Goal: Task Accomplishment & Management: Manage account settings

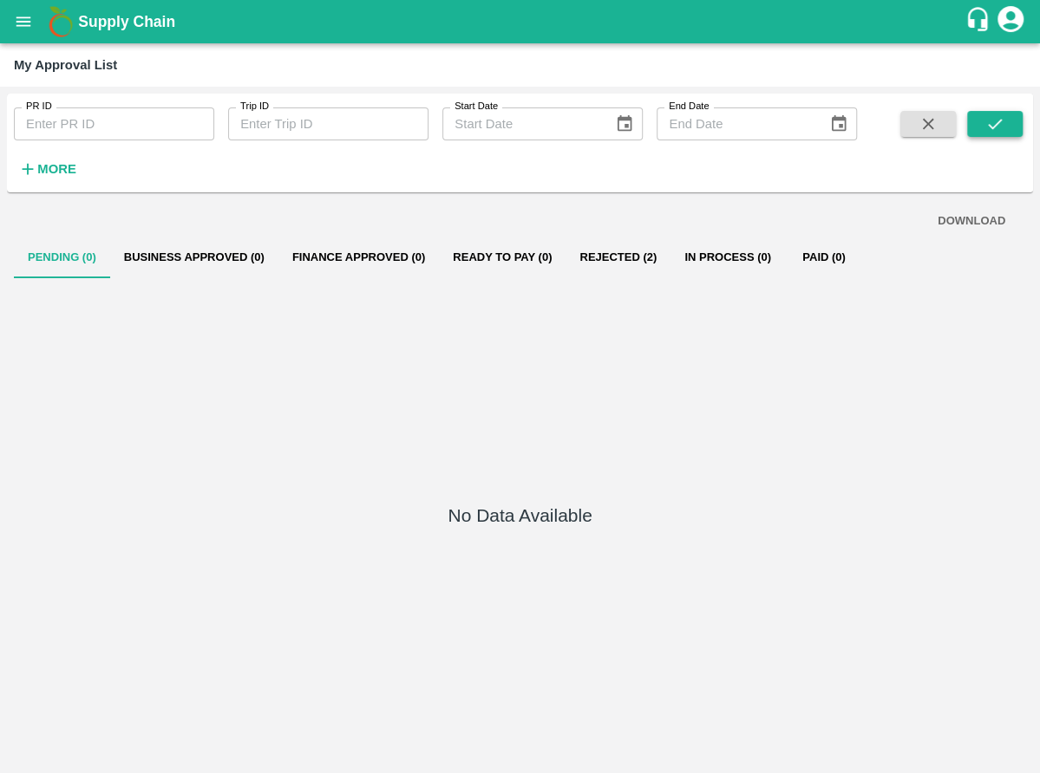
click at [1009, 123] on button "submit" at bounding box center [994, 124] width 55 height 26
click at [623, 253] on button "Rejected (2)" at bounding box center [617, 258] width 105 height 42
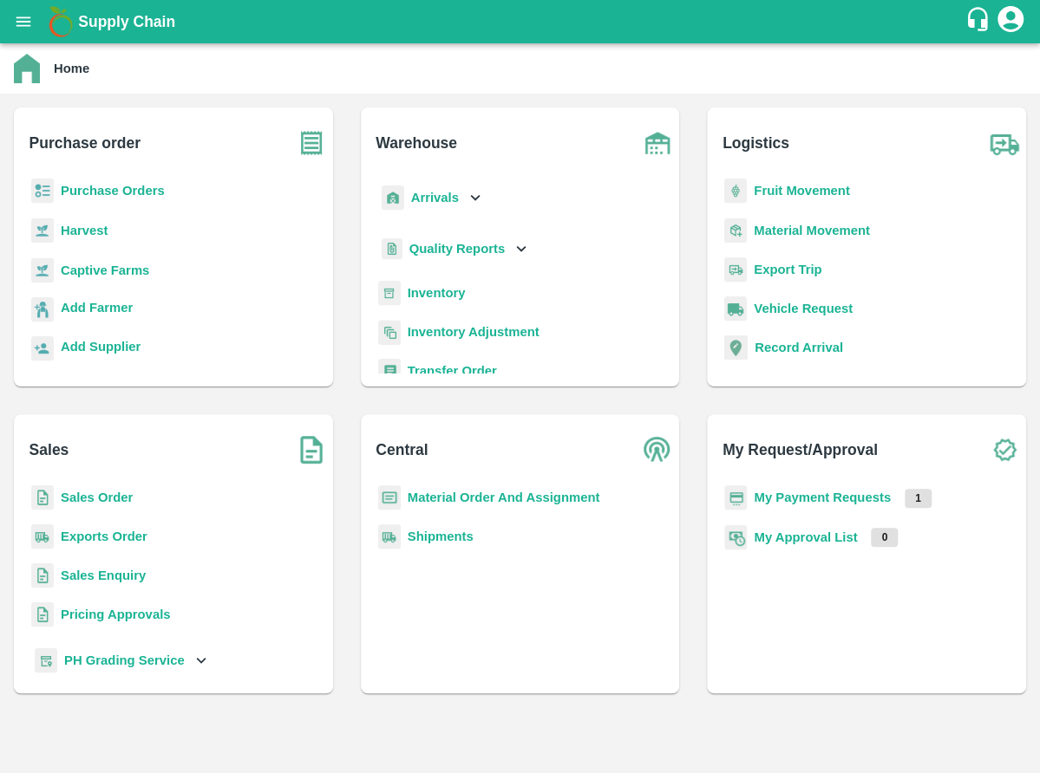
click at [1008, 28] on icon "account of current user" at bounding box center [1009, 18] width 31 height 31
click at [108, 490] on div at bounding box center [520, 386] width 1040 height 773
click at [112, 494] on b "Sales Order" at bounding box center [97, 498] width 72 height 14
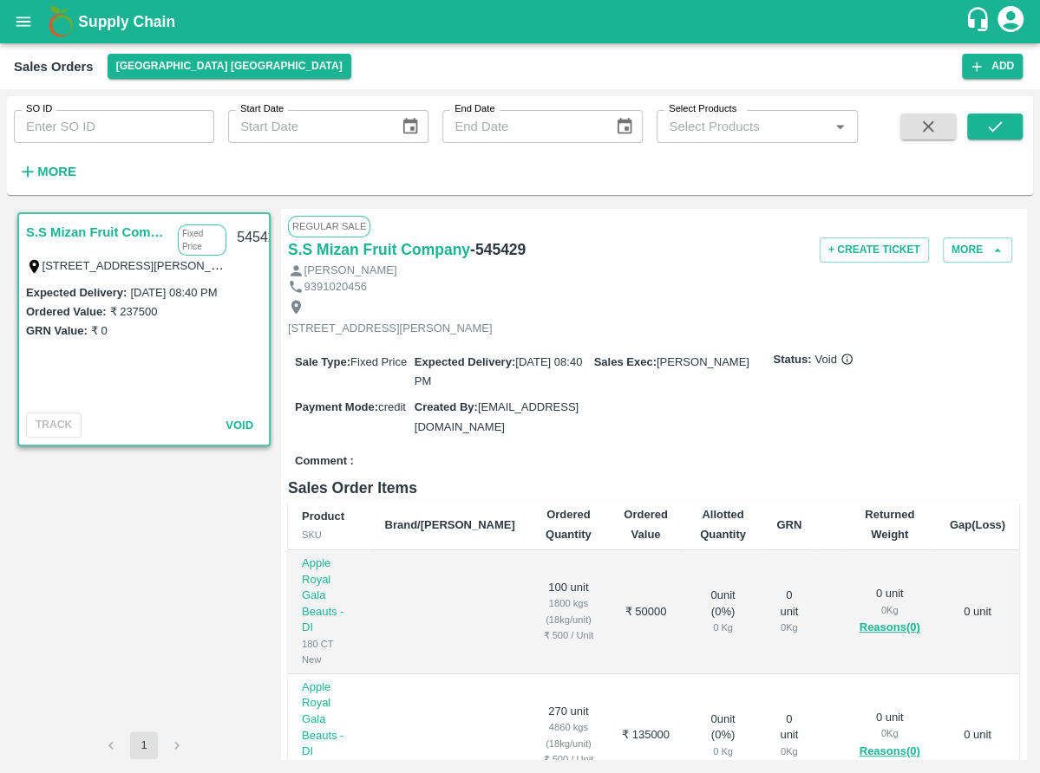
click at [159, 116] on input "SO ID" at bounding box center [114, 126] width 200 height 33
paste input "602609"
type input "602609"
click at [988, 130] on icon "submit" at bounding box center [994, 126] width 19 height 19
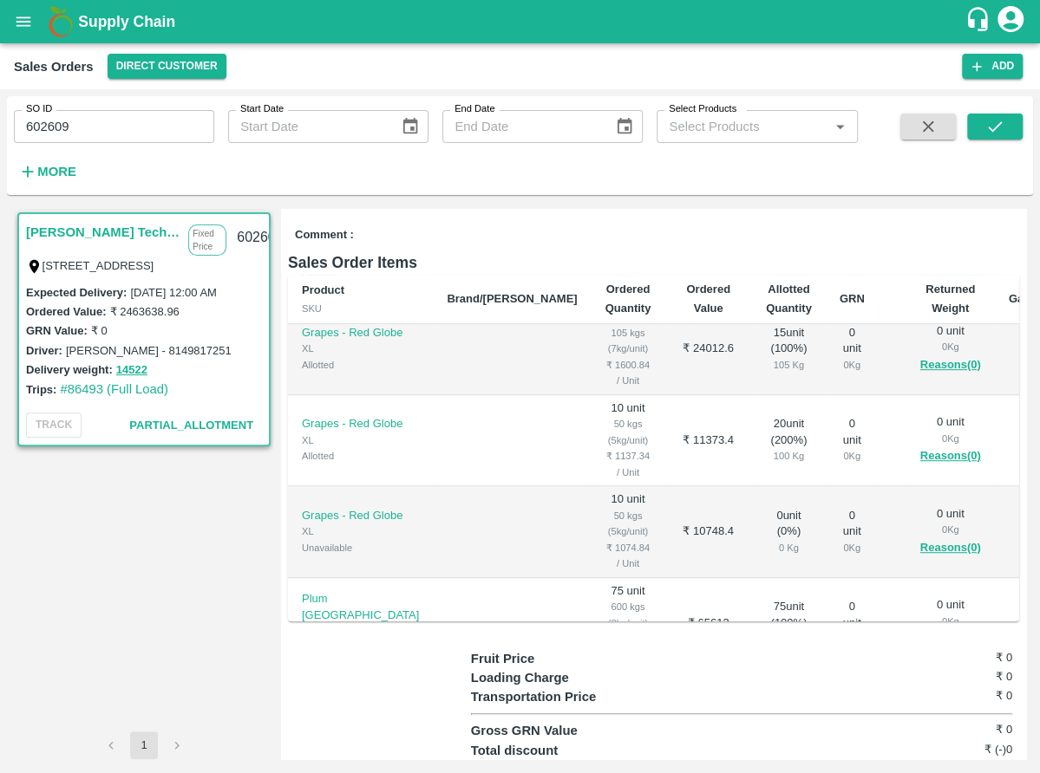
scroll to position [388, 0]
click at [15, 27] on icon "open drawer" at bounding box center [23, 21] width 19 height 19
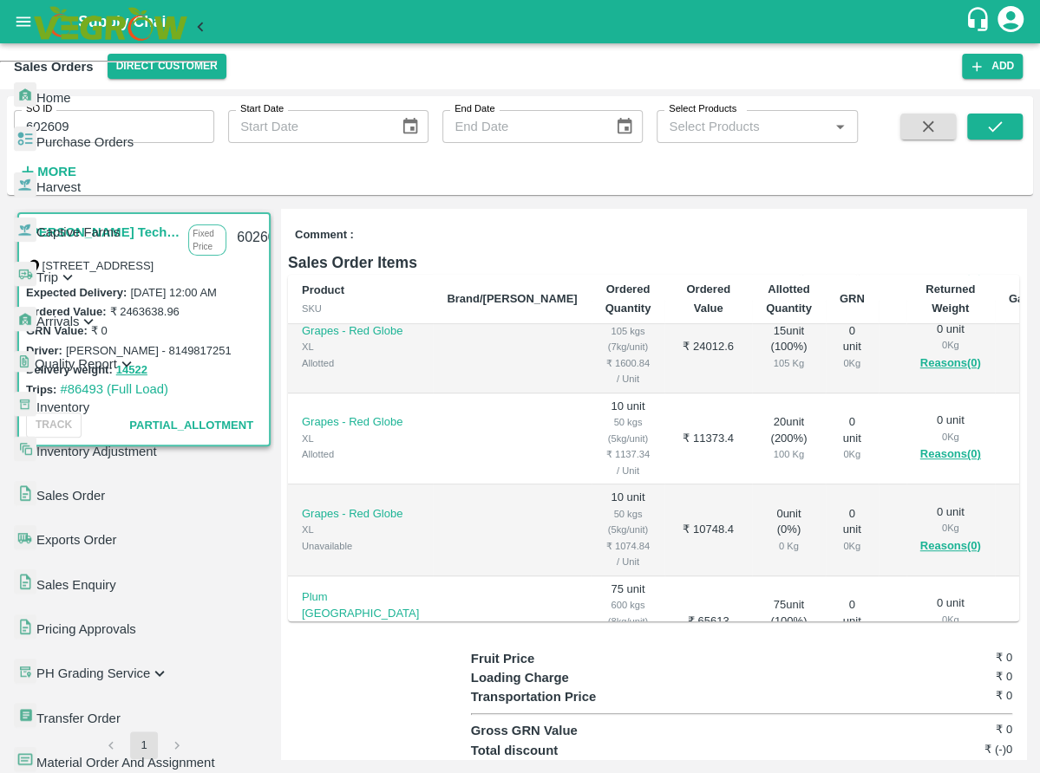
scroll to position [254, 0]
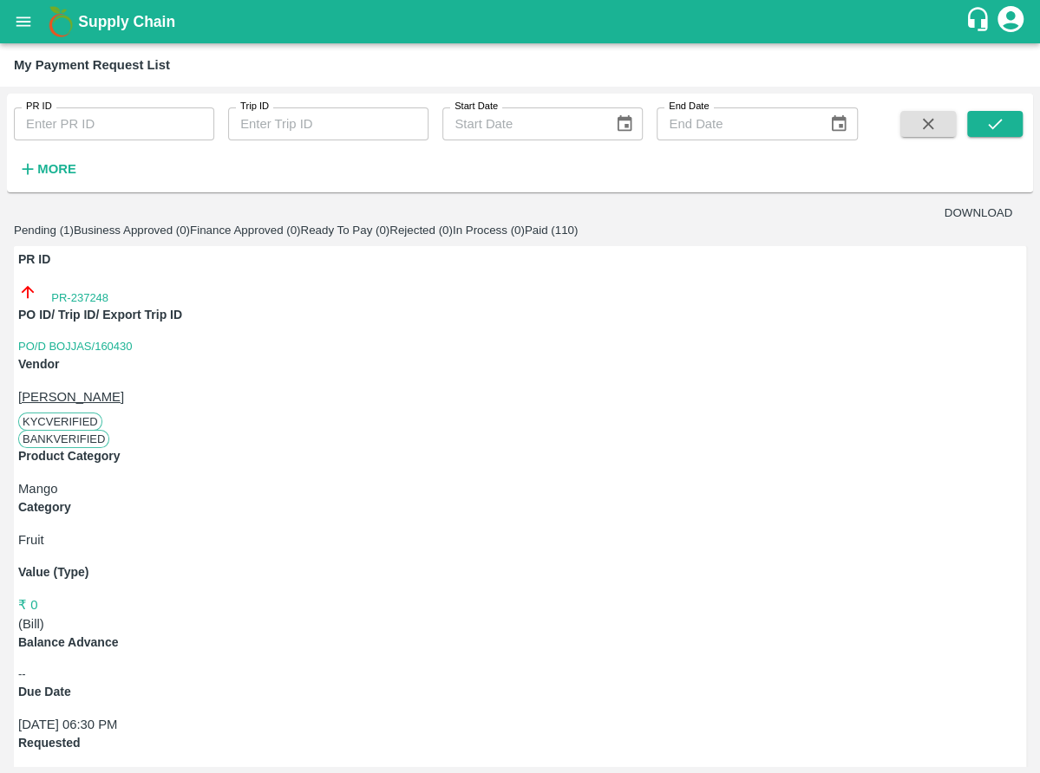
click at [24, 25] on icon "open drawer" at bounding box center [23, 21] width 15 height 10
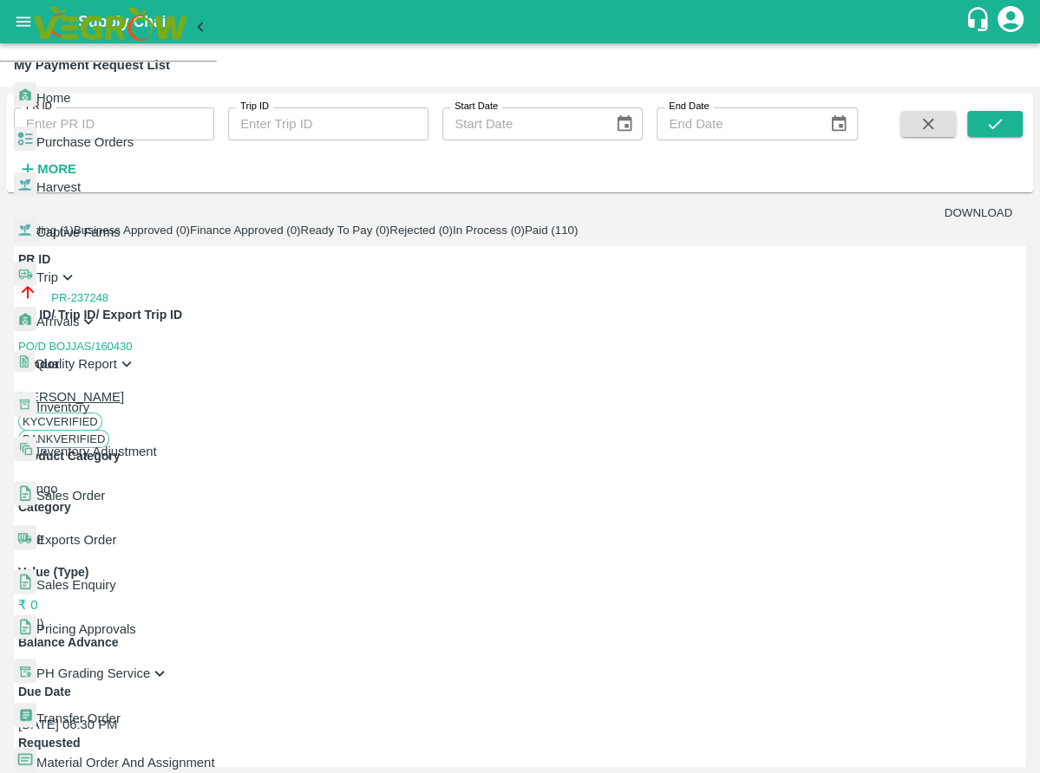
scroll to position [335, 0]
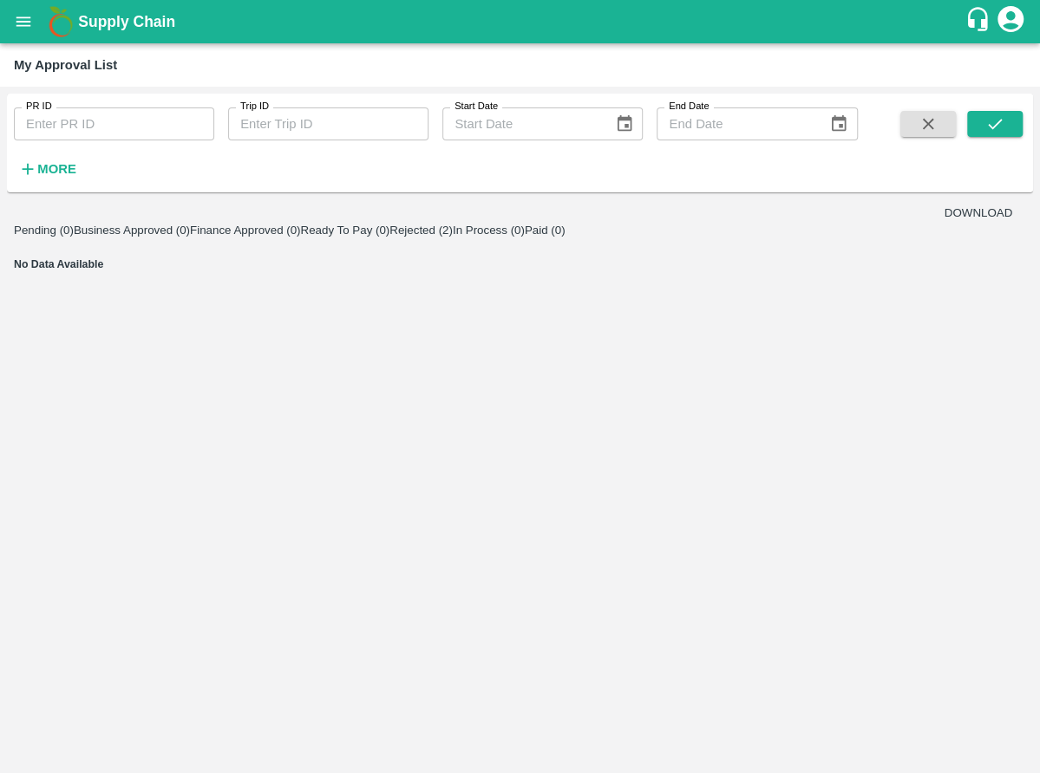
click at [162, 237] on button "Business Approved (0)" at bounding box center [132, 230] width 116 height 13
click at [453, 237] on button "Rejected (2)" at bounding box center [420, 230] width 63 height 13
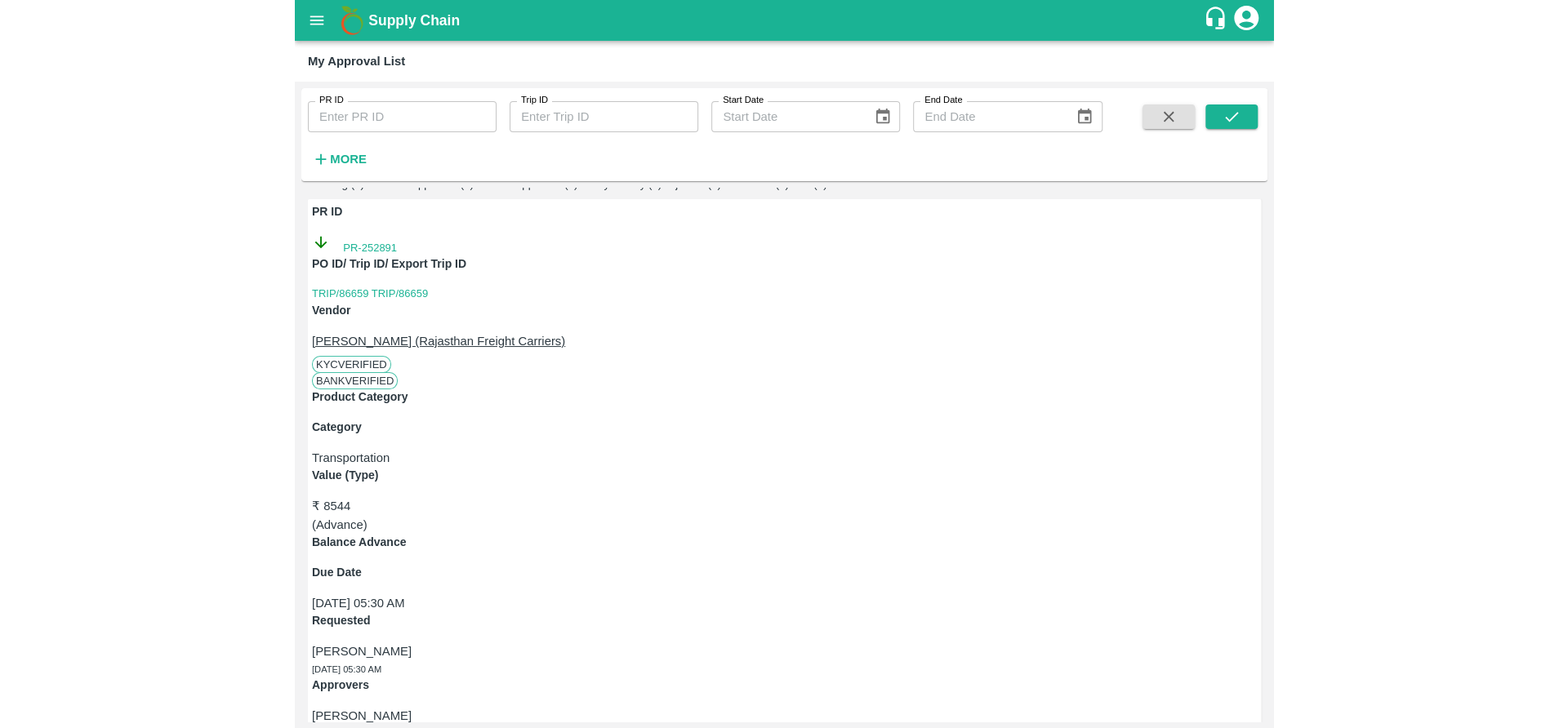
scroll to position [0, 0]
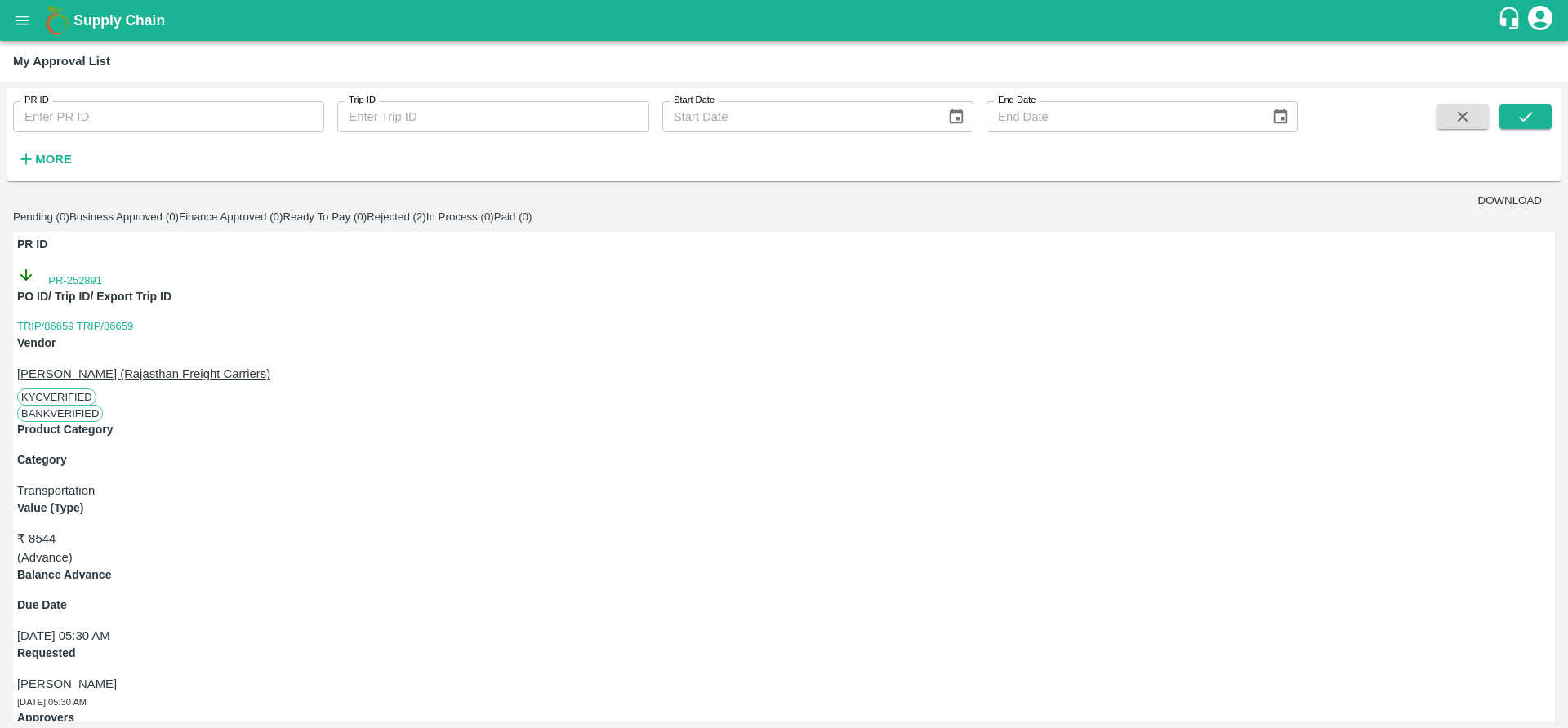
click at [978, 204] on button "DOWNLOAD" at bounding box center [1510, 200] width 64 height 12
